Goal: Task Accomplishment & Management: Manage account settings

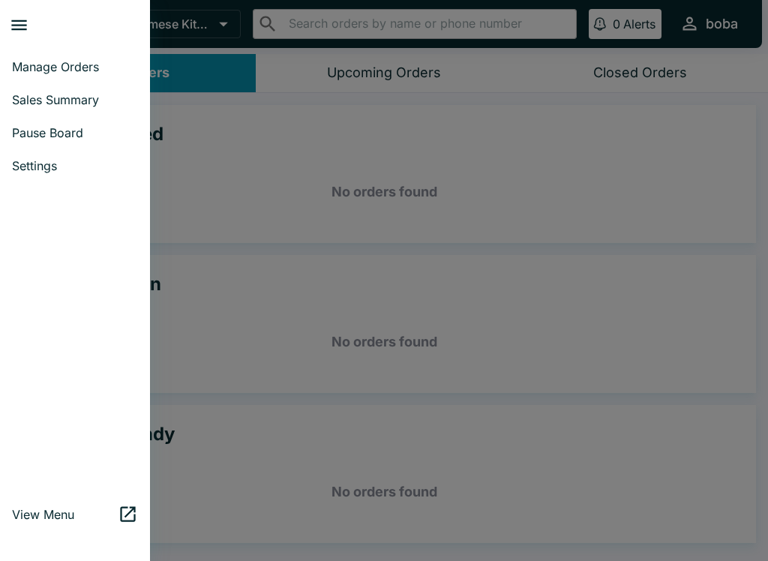
scroll to position [2, 0]
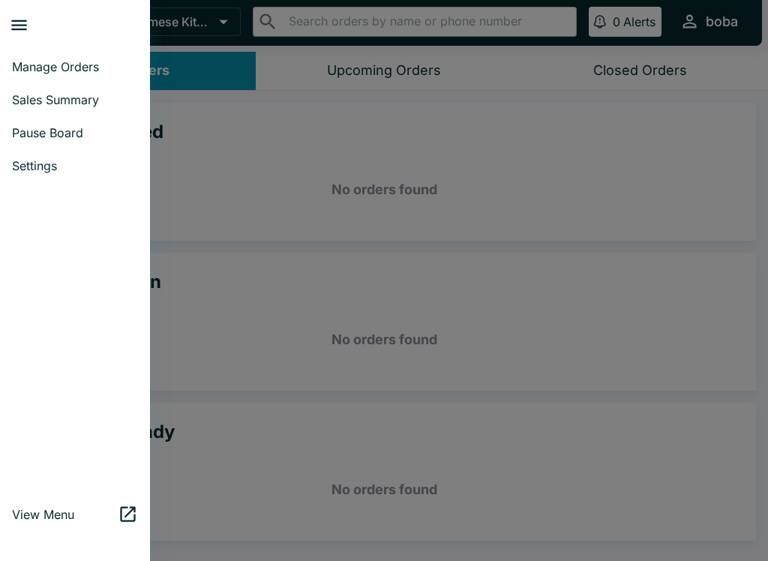
click at [95, 128] on span "Pause Board" at bounding box center [75, 132] width 126 height 15
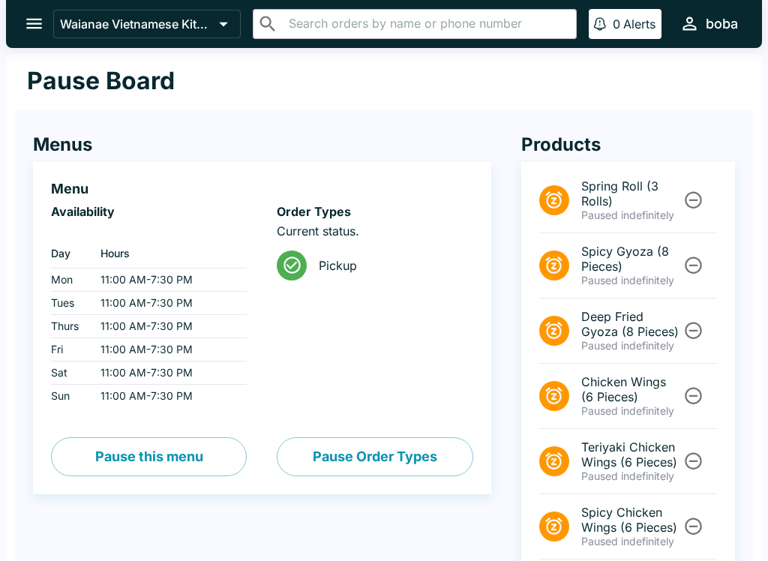
click at [352, 461] on button "Pause Order Types" at bounding box center [375, 456] width 196 height 39
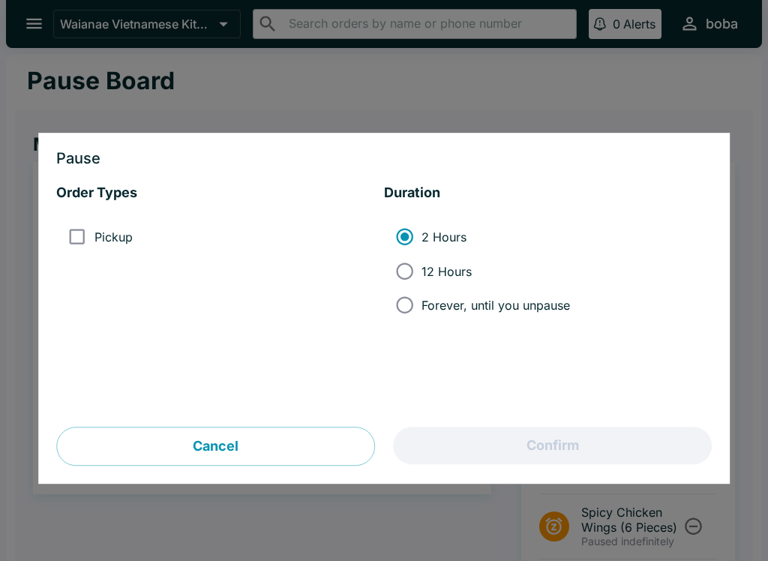
click at [73, 231] on input "Pickup" at bounding box center [77, 238] width 34 height 34
checkbox input "true"
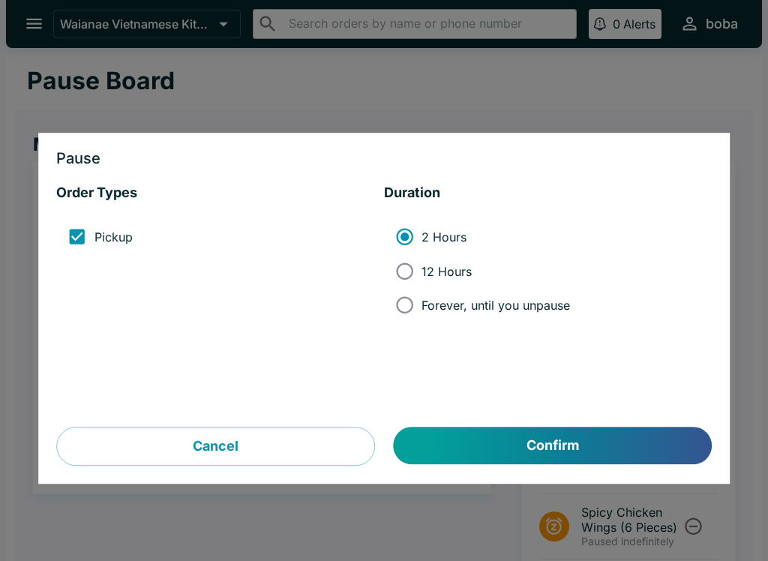
click at [431, 305] on span "Forever, until you unpause" at bounding box center [496, 305] width 149 height 15
click at [422, 305] on input "Forever, until you unpause" at bounding box center [405, 305] width 34 height 34
radio input "true"
click at [541, 450] on button "Confirm" at bounding box center [553, 447] width 318 height 38
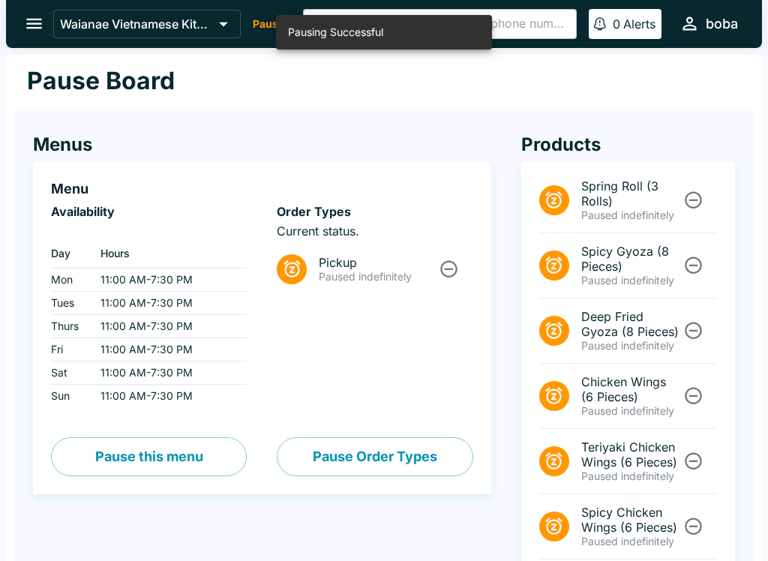
click at [27, 37] on button "open drawer" at bounding box center [34, 24] width 38 height 38
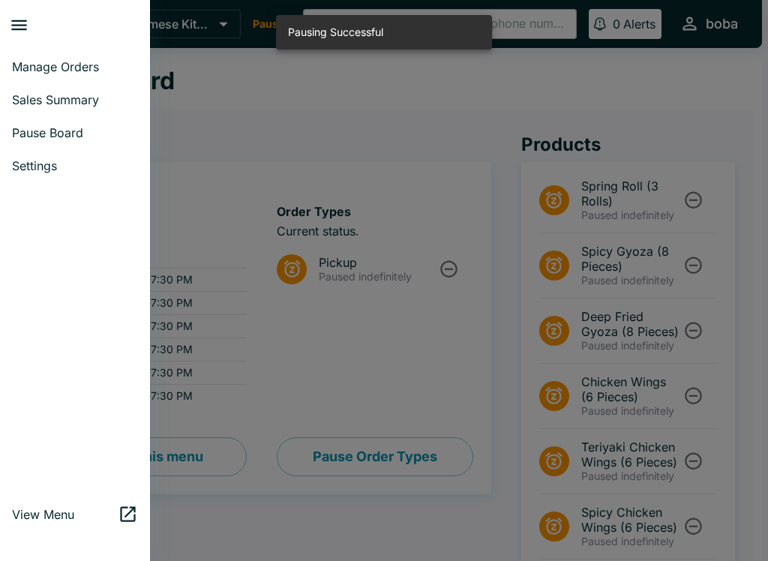
click at [78, 73] on span "Manage Orders" at bounding box center [75, 66] width 126 height 15
